Goal: Task Accomplishment & Management: Complete application form

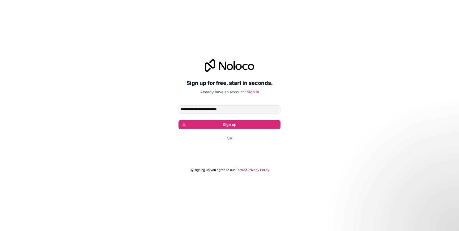
type input "**********"
click button "Sign up" at bounding box center [230, 124] width 102 height 9
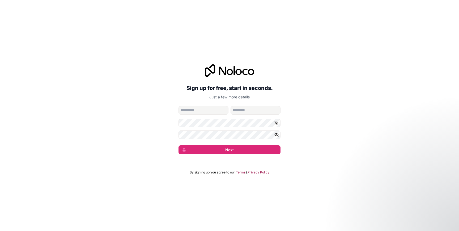
click at [218, 113] on input "given-name" at bounding box center [204, 110] width 50 height 9
type input "****"
type input "******"
click at [221, 143] on form "**********" at bounding box center [230, 130] width 102 height 48
click at [221, 145] on form "**********" at bounding box center [230, 130] width 102 height 48
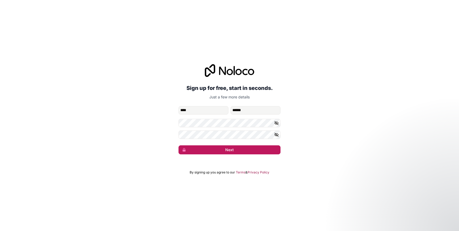
click at [221, 149] on button "Next" at bounding box center [230, 150] width 102 height 9
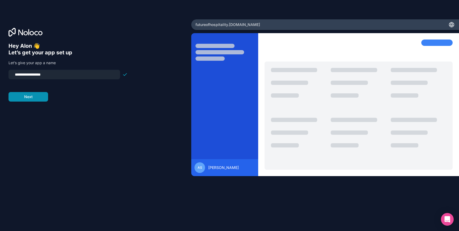
click at [39, 98] on button "Next" at bounding box center [29, 97] width 40 height 10
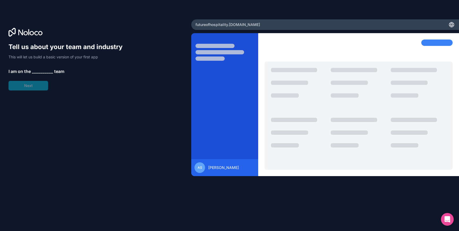
click at [42, 71] on span "__________" at bounding box center [42, 71] width 21 height 6
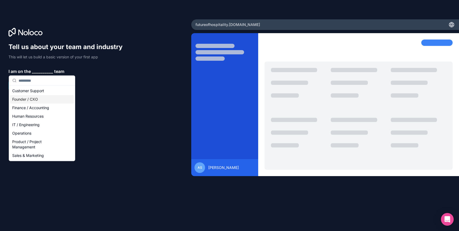
click at [39, 98] on div "Founder / CXO" at bounding box center [42, 99] width 64 height 9
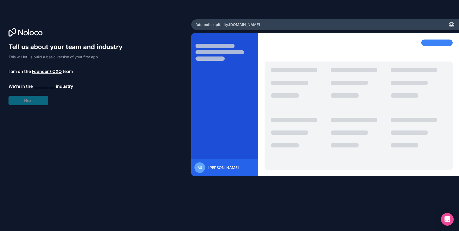
click at [39, 88] on span "__________" at bounding box center [44, 86] width 21 height 6
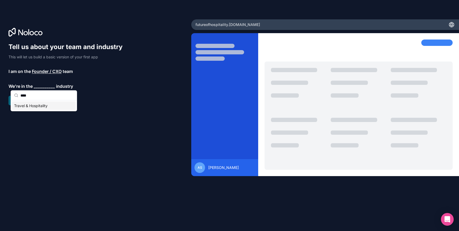
type input "****"
click at [30, 106] on div "Travel & Hospitality" at bounding box center [44, 106] width 64 height 9
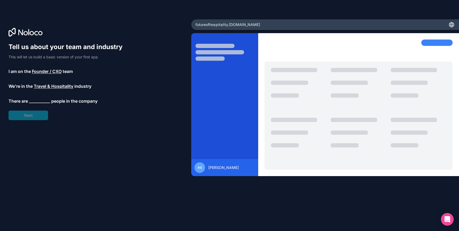
click at [38, 105] on div "Tell us about your team and industry This will let us build a basic version of …" at bounding box center [68, 82] width 119 height 78
click at [39, 102] on span "__________" at bounding box center [39, 101] width 21 height 6
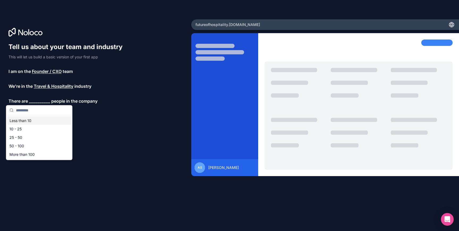
click at [36, 122] on div "Less than 10" at bounding box center [39, 121] width 64 height 9
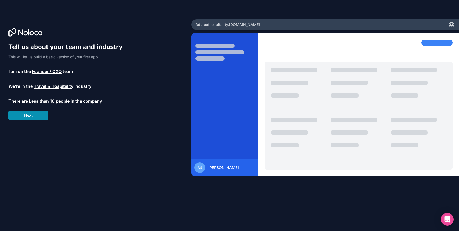
click at [35, 116] on button "Next" at bounding box center [29, 116] width 40 height 10
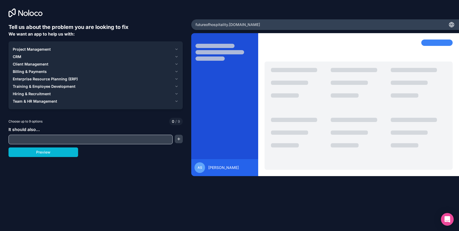
click at [177, 49] on icon "button" at bounding box center [177, 49] width 4 height 4
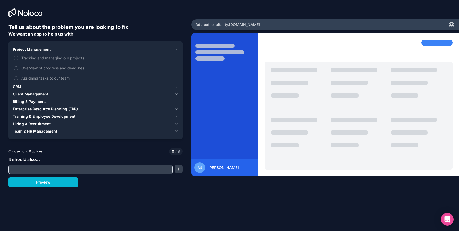
click at [70, 69] on span "Overview of progress and deadlines" at bounding box center [99, 68] width 156 height 6
click at [18, 69] on button "Overview of progress and deadlines" at bounding box center [16, 68] width 4 height 4
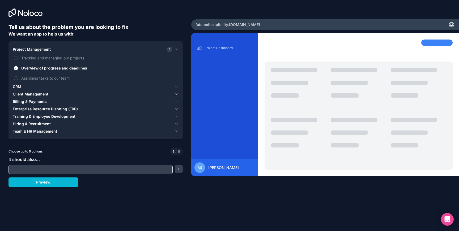
click at [175, 87] on icon "button" at bounding box center [177, 87] width 4 height 4
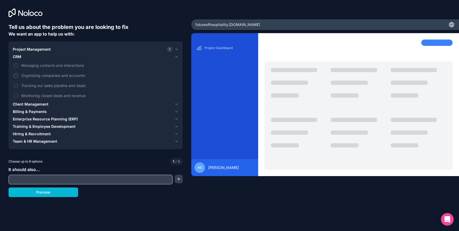
click at [74, 74] on span "Organizing companies and accounts" at bounding box center [99, 76] width 156 height 6
click at [18, 74] on button "Organizing companies and accounts" at bounding box center [16, 76] width 4 height 4
click at [176, 104] on icon "button" at bounding box center [177, 104] width 4 height 4
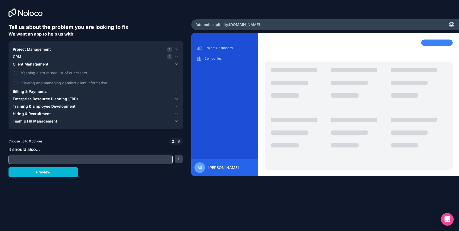
click at [176, 98] on icon "button" at bounding box center [177, 99] width 4 height 4
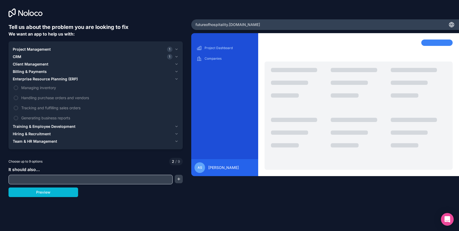
click at [177, 139] on icon "button" at bounding box center [177, 141] width 4 height 4
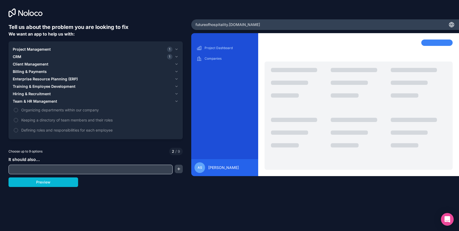
click at [99, 168] on input "text" at bounding box center [91, 169] width 162 height 7
click at [181, 170] on button "button" at bounding box center [179, 169] width 8 height 9
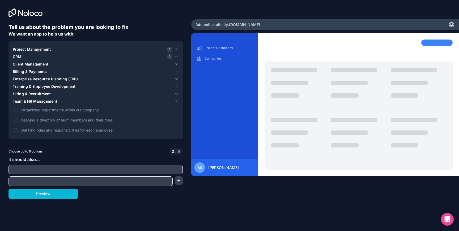
click at [145, 177] on div at bounding box center [91, 182] width 164 height 10
click at [142, 180] on input "text" at bounding box center [91, 181] width 162 height 7
click at [57, 195] on button "Preview" at bounding box center [44, 194] width 70 height 10
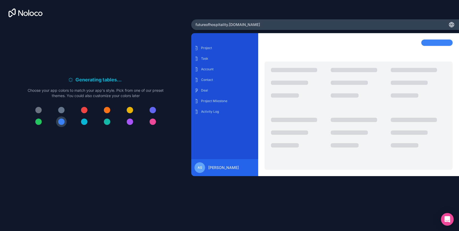
click at [154, 110] on div at bounding box center [153, 110] width 6 height 6
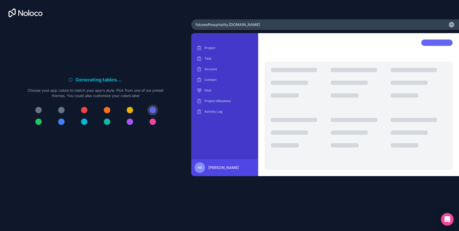
click at [125, 122] on button at bounding box center [130, 122] width 11 height 11
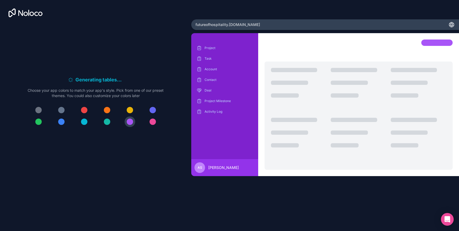
click at [149, 112] on button at bounding box center [152, 110] width 11 height 11
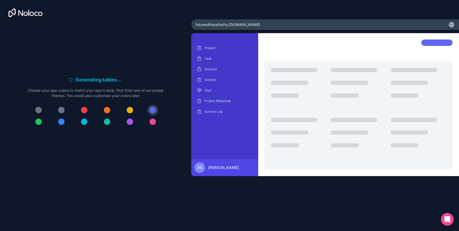
click at [35, 110] on button at bounding box center [38, 110] width 11 height 11
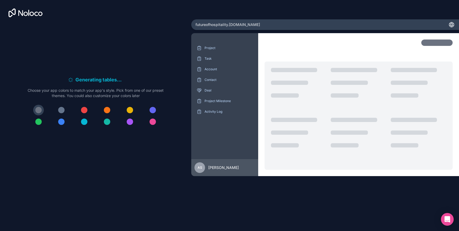
click at [57, 107] on button at bounding box center [61, 110] width 11 height 11
click at [63, 108] on div at bounding box center [61, 110] width 6 height 6
click at [40, 111] on div at bounding box center [38, 110] width 6 height 6
click at [62, 108] on div at bounding box center [61, 110] width 6 height 6
click at [116, 88] on p "Choose your app colors to match your app's style. Pick from one of our preset t…" at bounding box center [96, 93] width 136 height 11
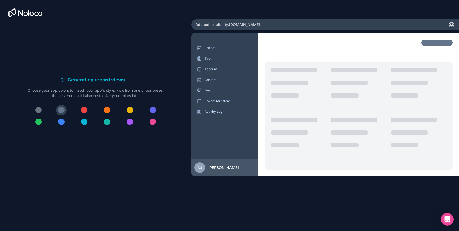
click at [116, 82] on h6 "Generating record views . . ." at bounding box center [99, 79] width 64 height 7
click at [62, 110] on div at bounding box center [61, 110] width 6 height 6
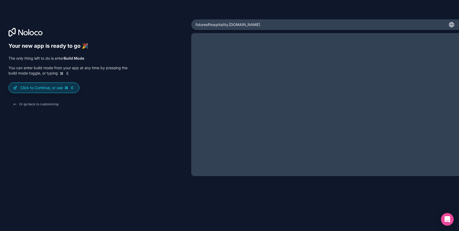
click at [53, 86] on p "Click to Continue, or use E" at bounding box center [47, 87] width 54 height 5
